Goal: Task Accomplishment & Management: Manage account settings

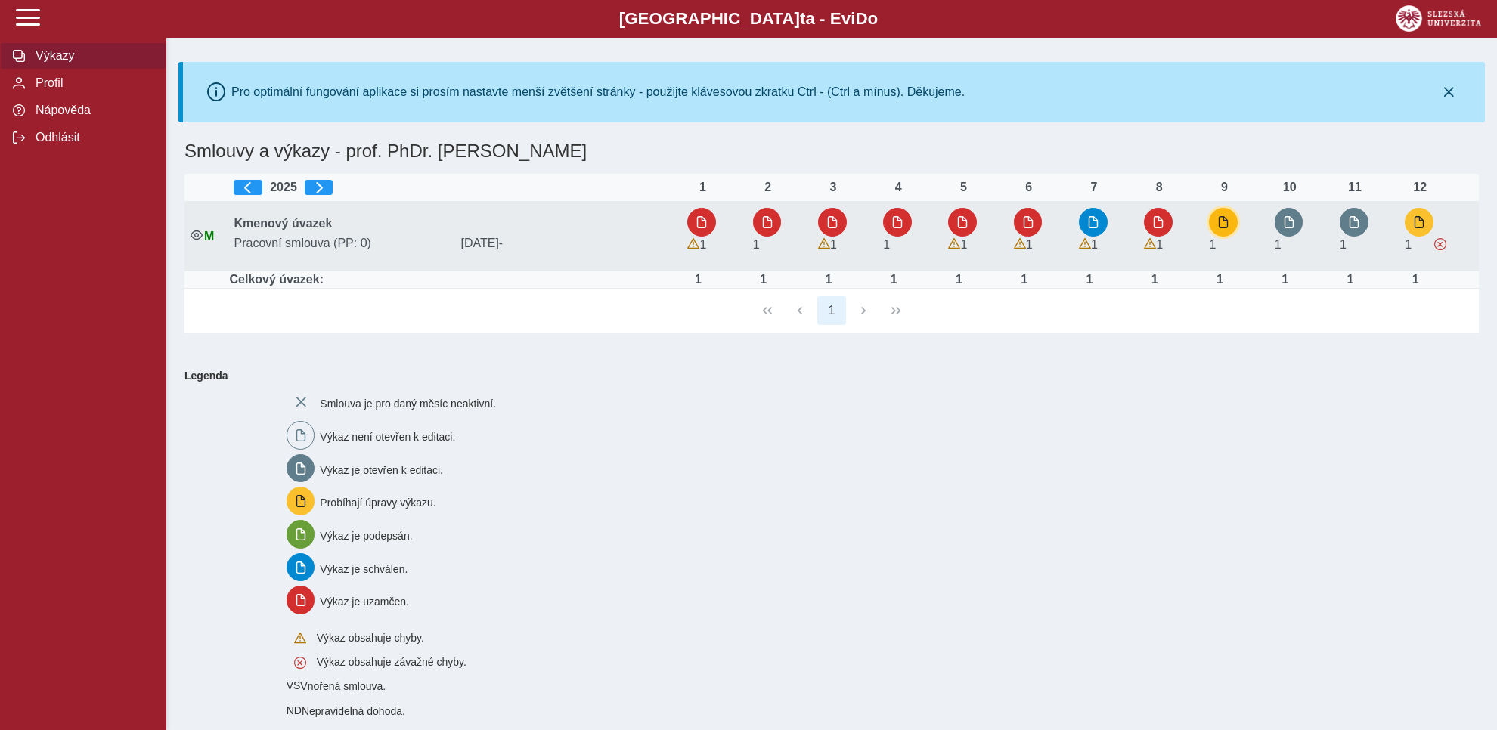
click at [1226, 221] on span "button" at bounding box center [1223, 222] width 12 height 12
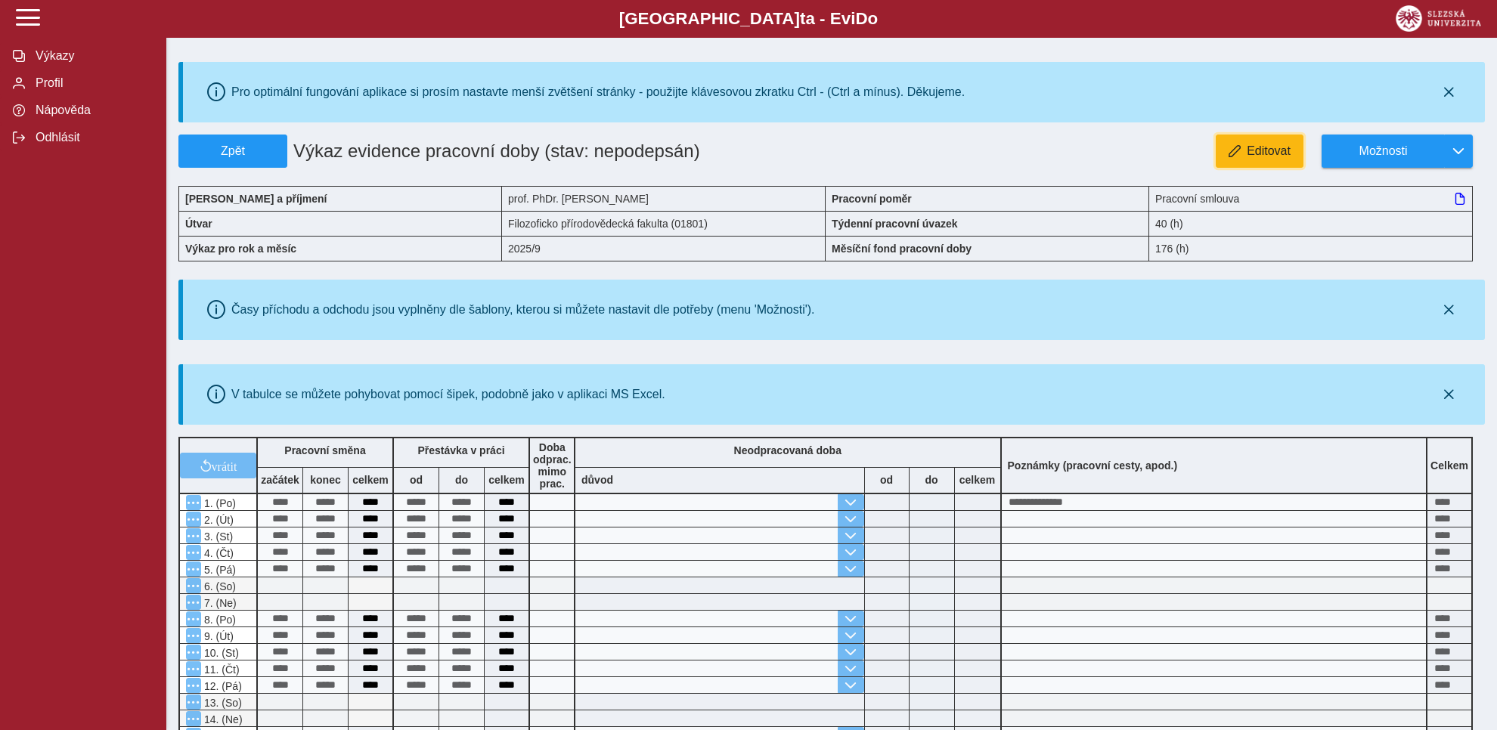
click at [1278, 150] on span "Editovat" at bounding box center [1269, 151] width 44 height 14
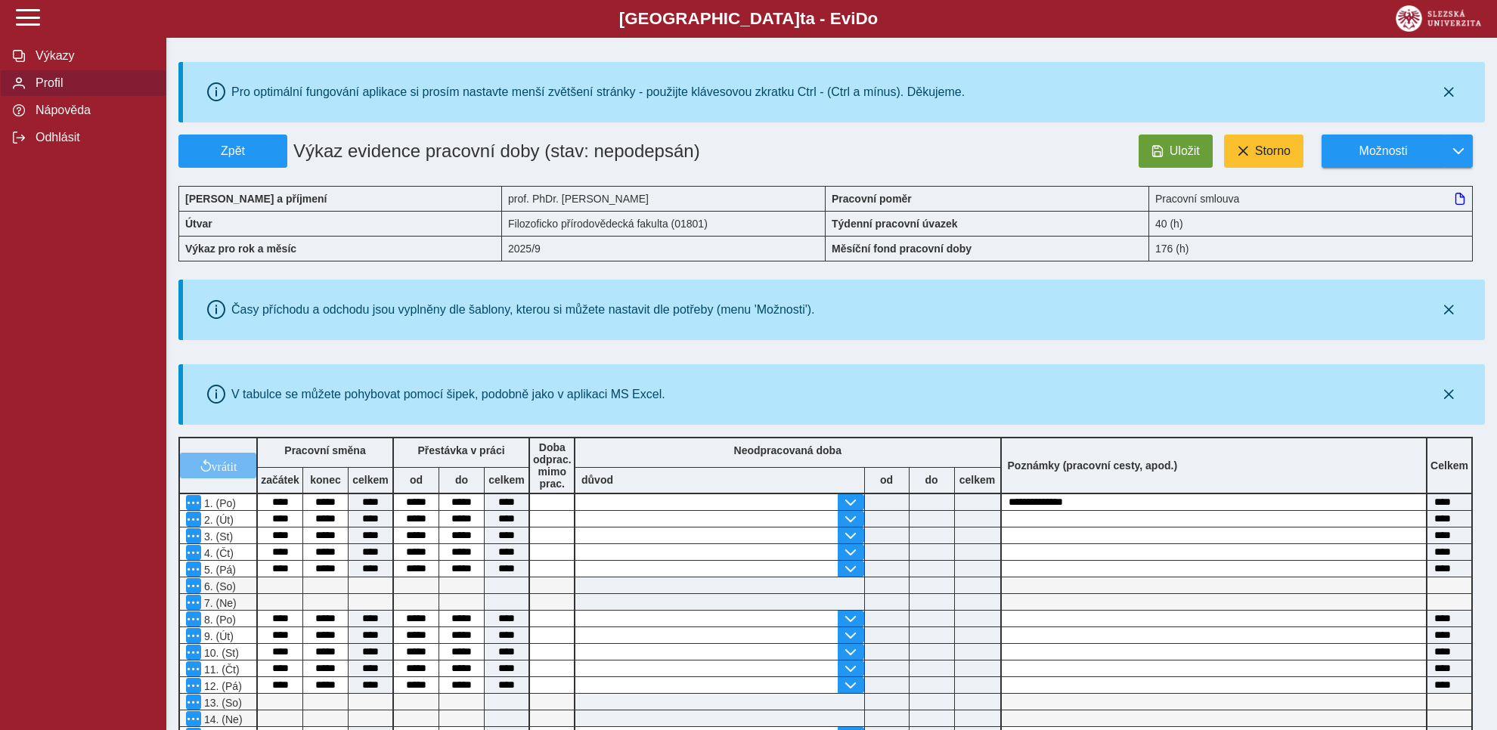
click at [50, 90] on span "Profil" at bounding box center [92, 83] width 122 height 14
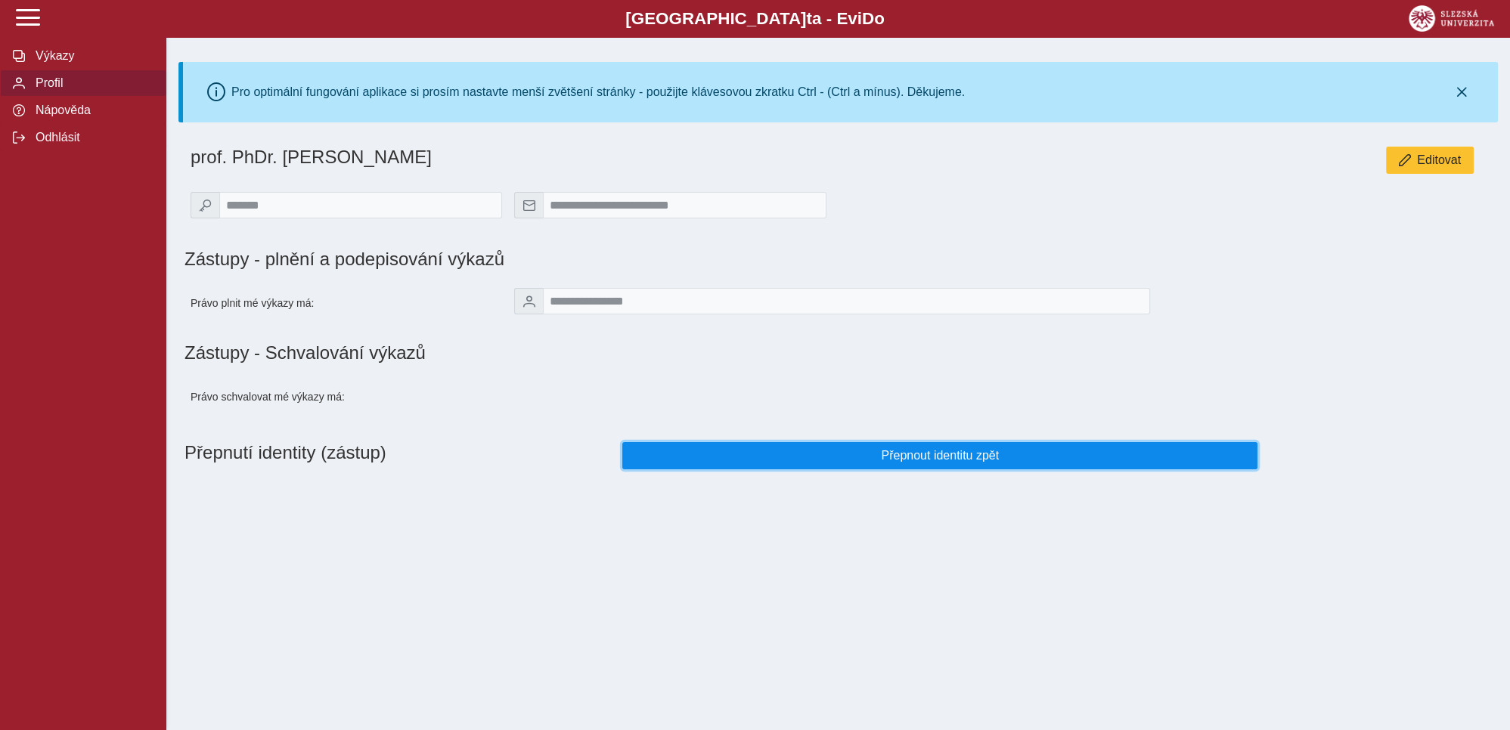
click at [939, 463] on span "Přepnout identitu zpět" at bounding box center [940, 456] width 610 height 14
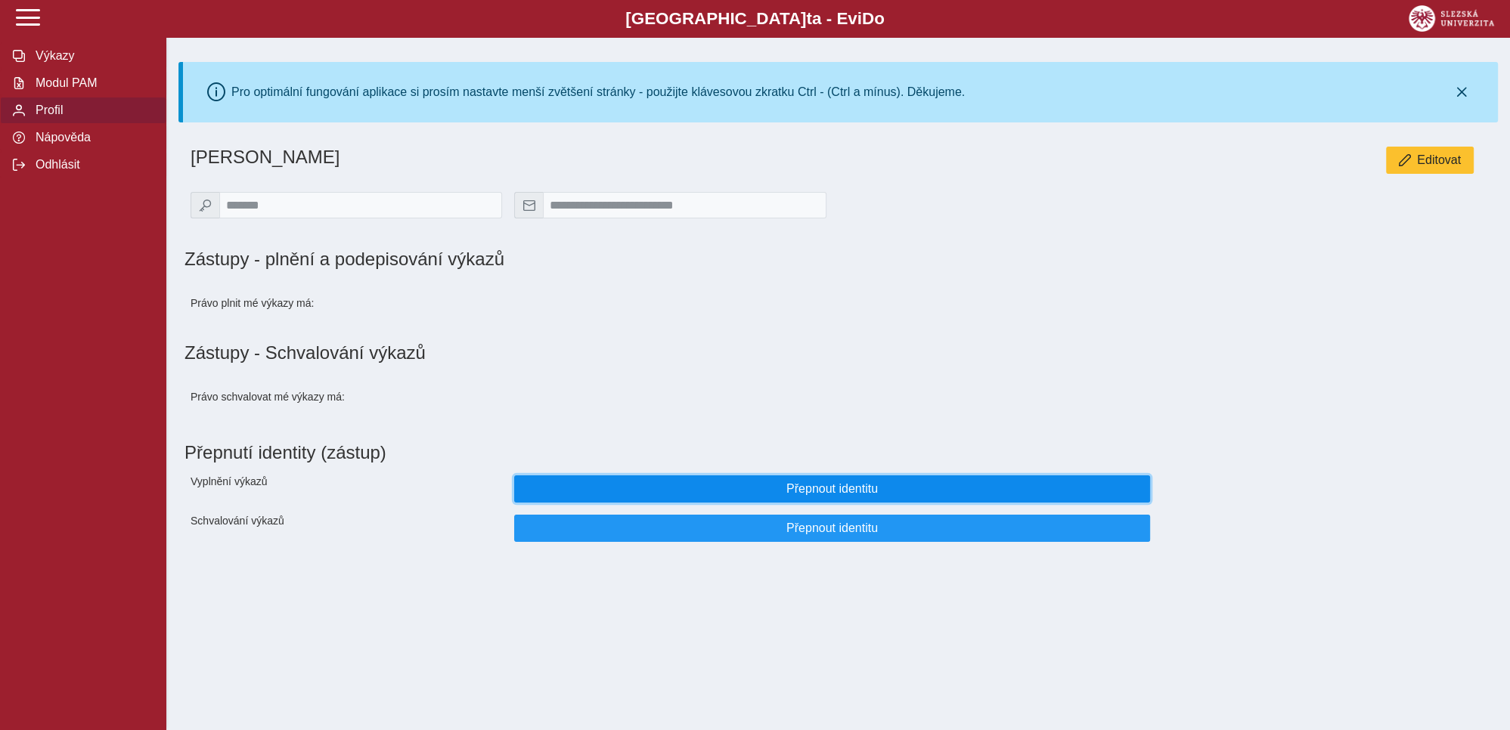
click at [815, 494] on span "Přepnout identitu" at bounding box center [832, 489] width 610 height 14
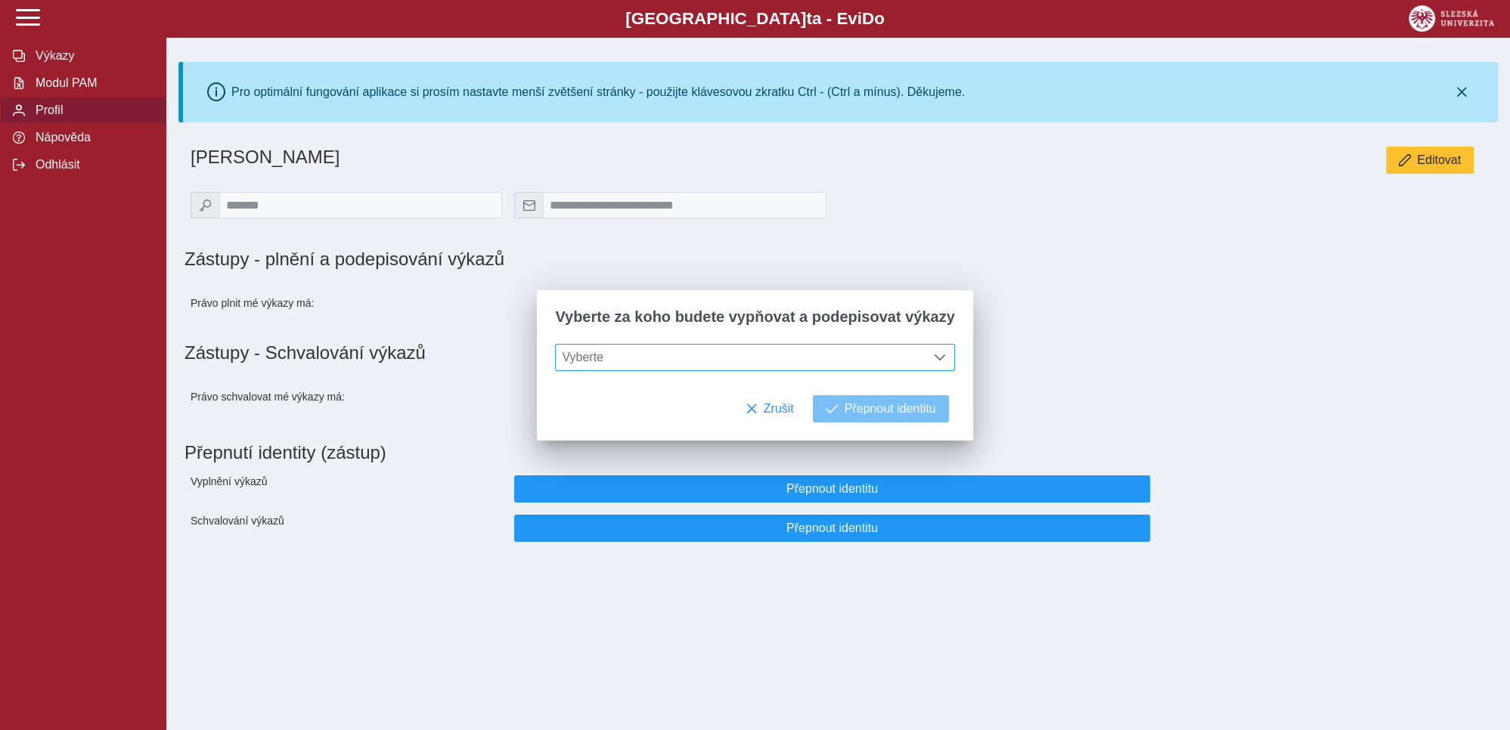
click at [934, 358] on span at bounding box center [940, 358] width 12 height 12
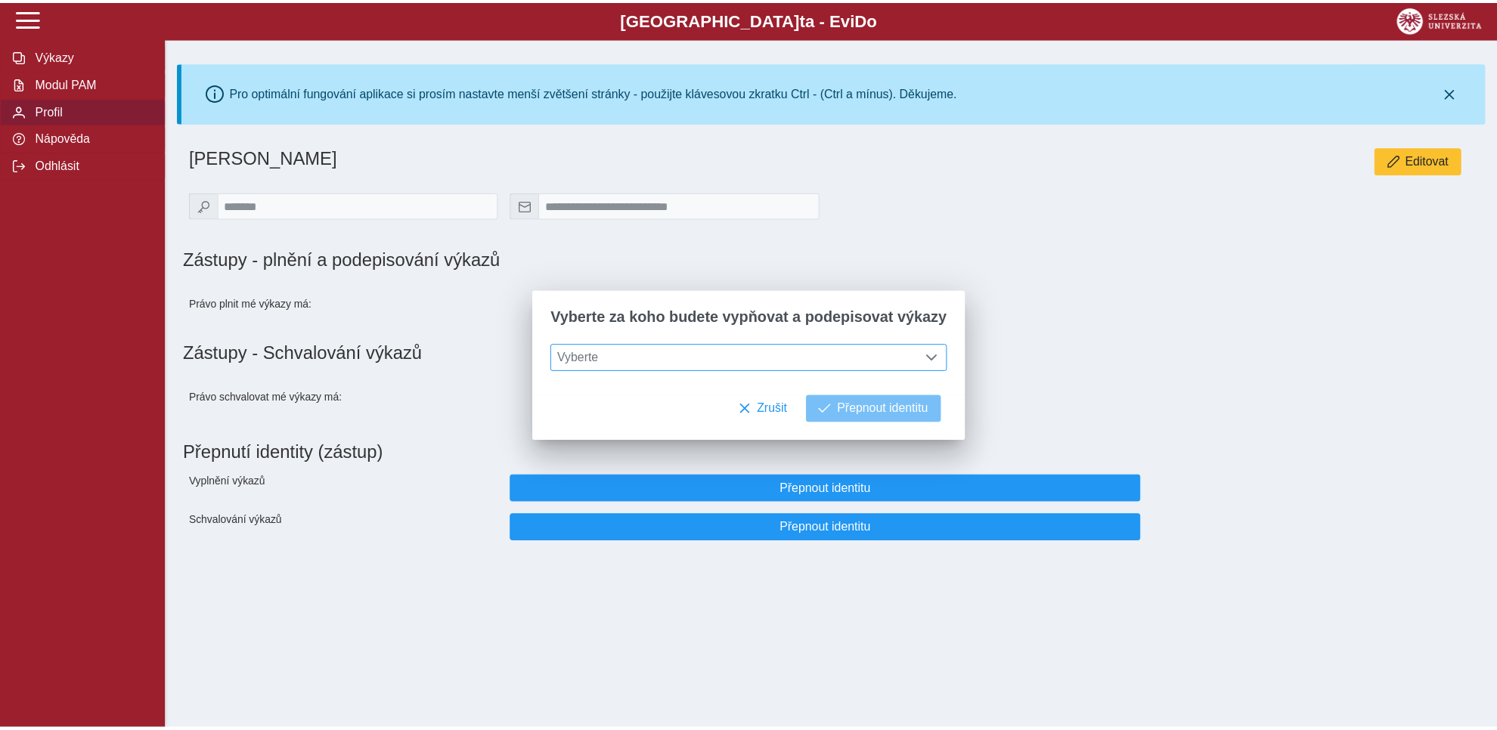
scroll to position [8, 61]
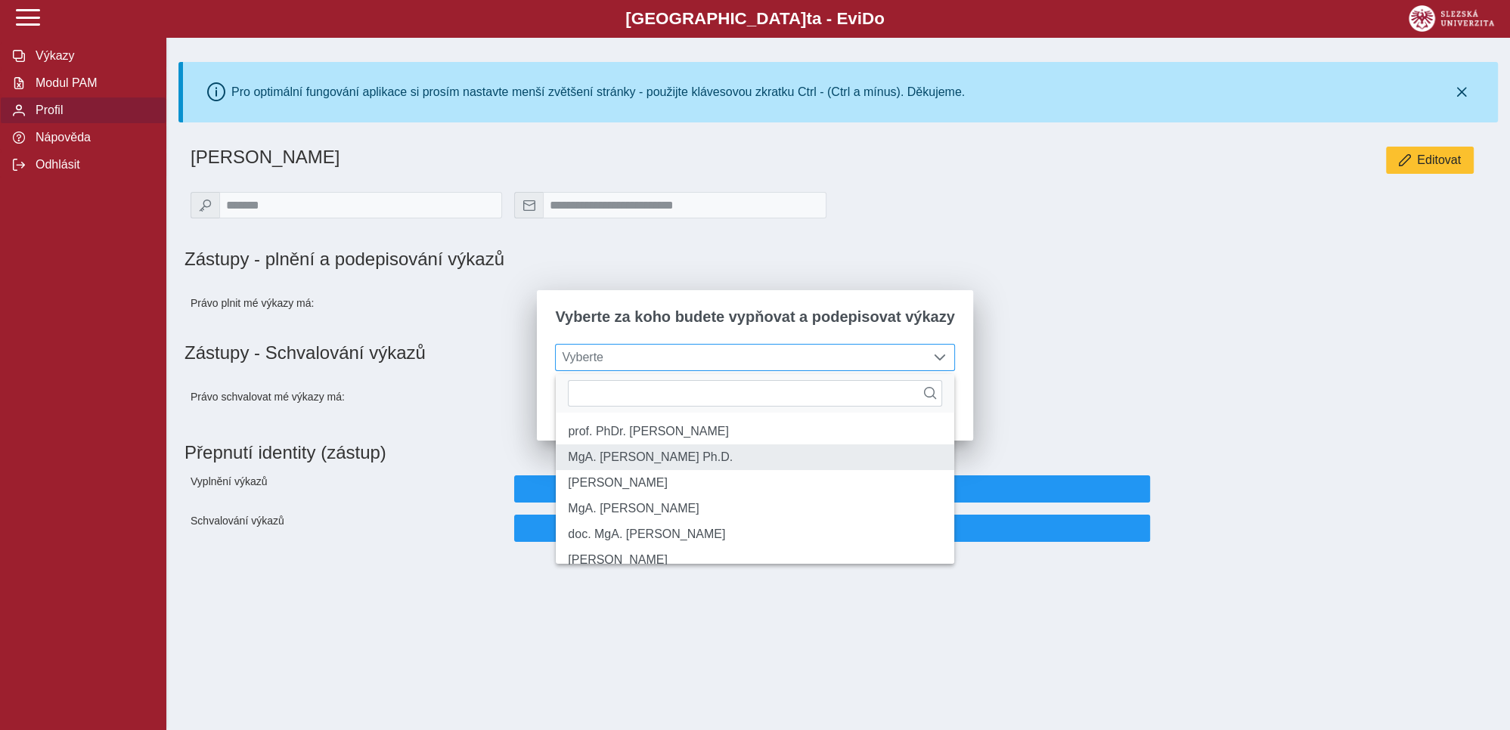
click at [646, 467] on li "MgA. [PERSON_NAME] Ph.D." at bounding box center [755, 458] width 398 height 26
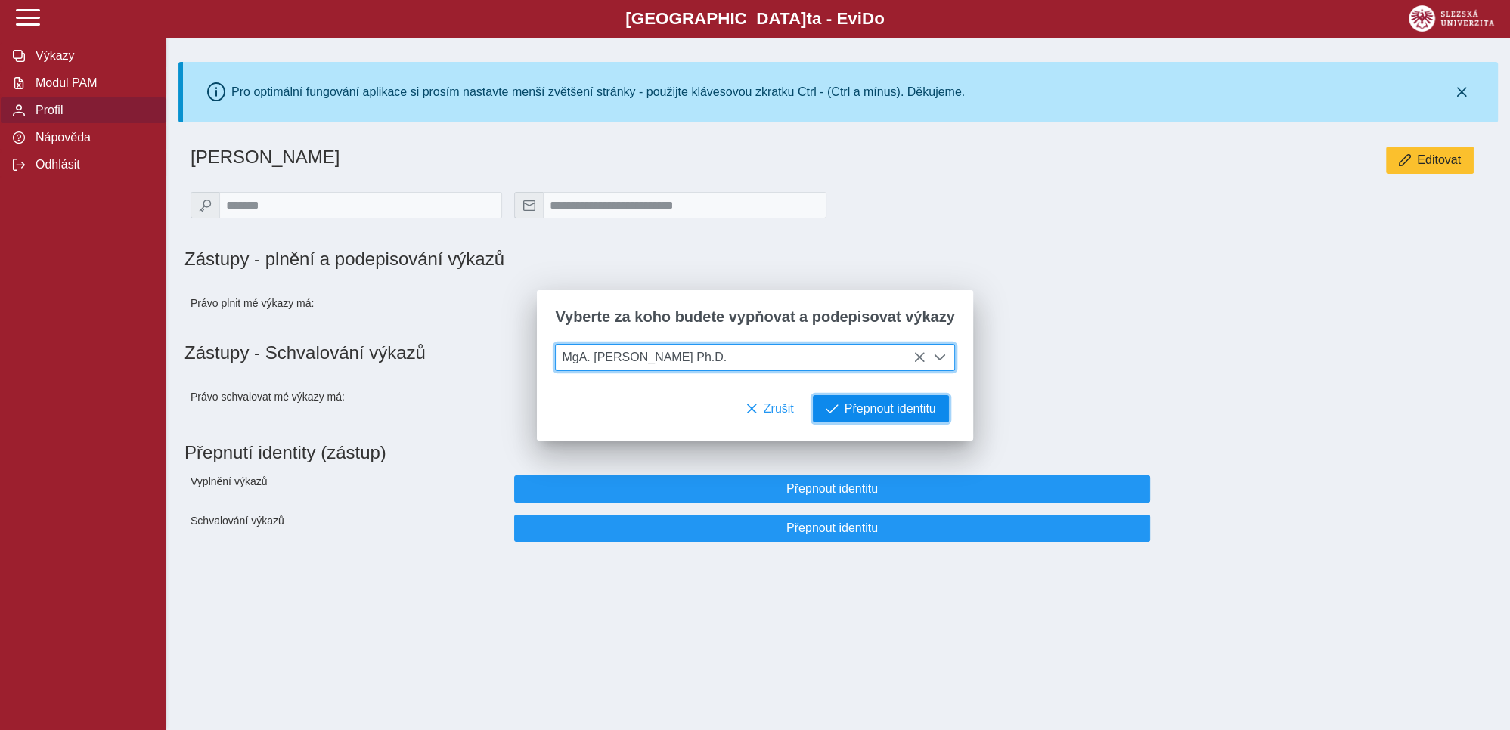
click at [897, 416] on span "Přepnout identitu" at bounding box center [889, 409] width 91 height 14
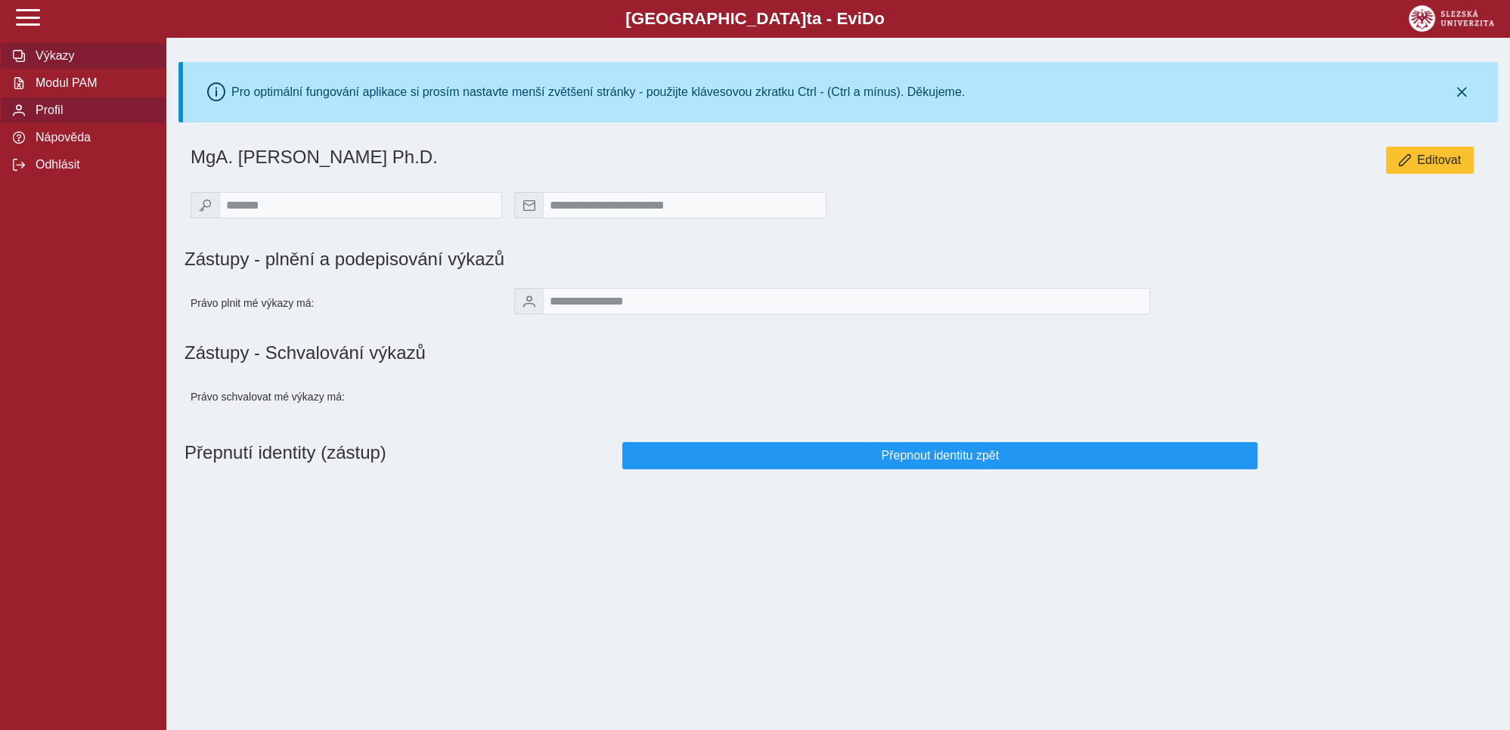
click at [51, 63] on span "Výkazy" at bounding box center [92, 56] width 122 height 14
